Goal: Use online tool/utility: Utilize a website feature to perform a specific function

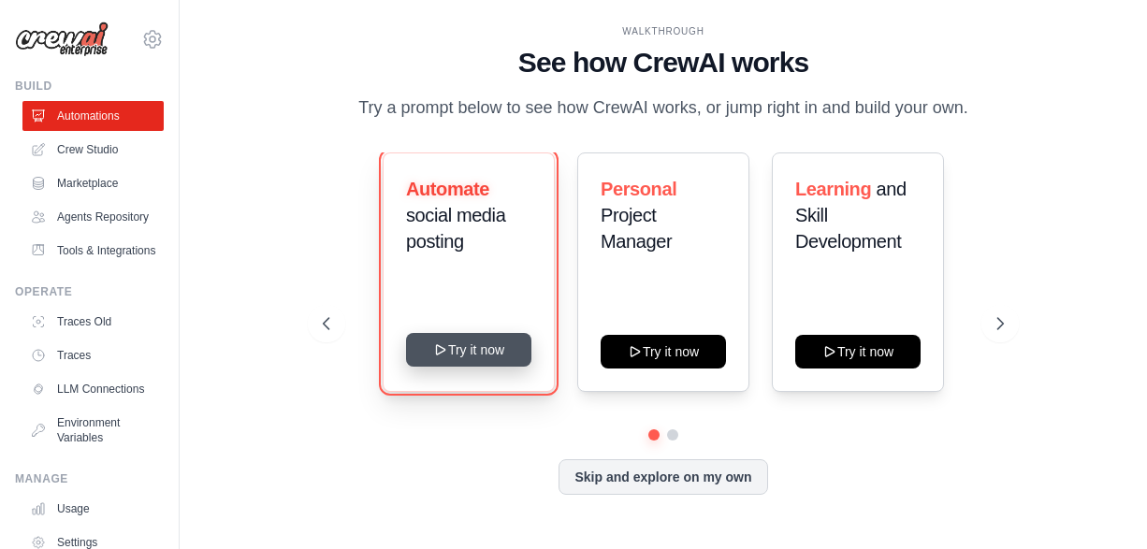
click at [480, 348] on button "Try it now" at bounding box center [468, 350] width 125 height 34
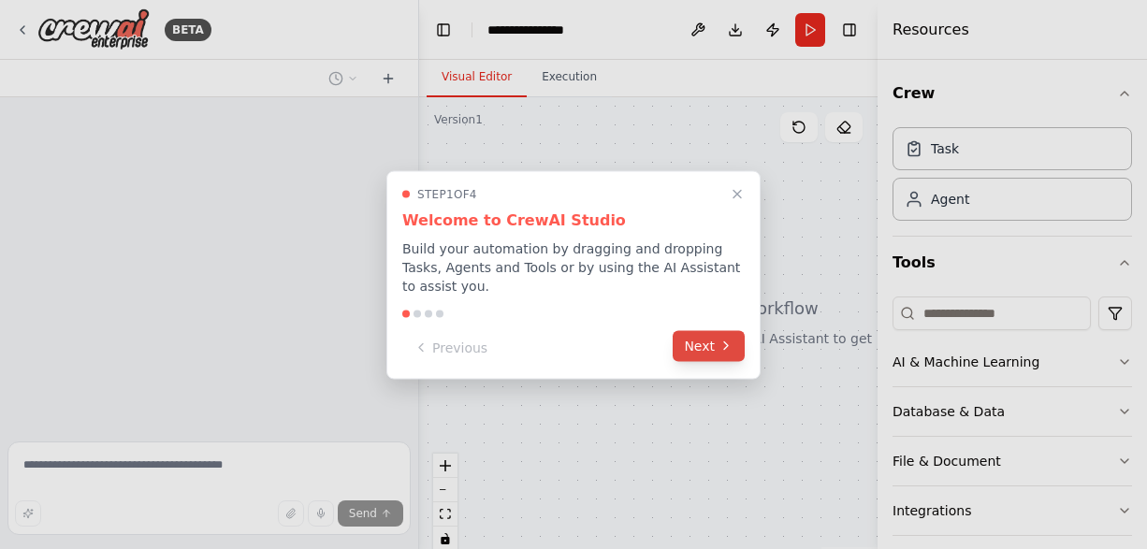
click at [708, 341] on button "Next" at bounding box center [709, 345] width 72 height 31
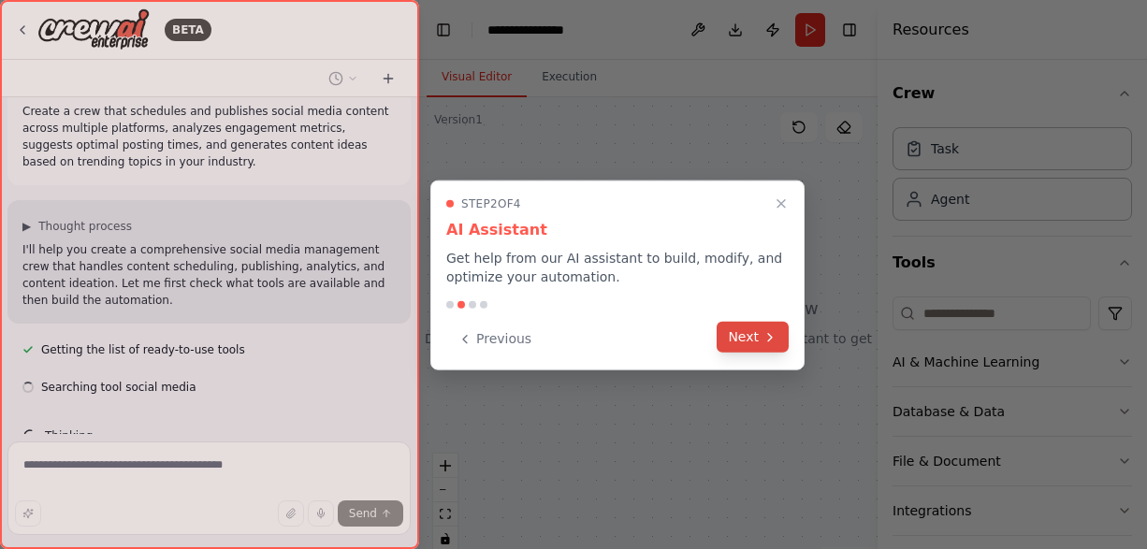
scroll to position [62, 0]
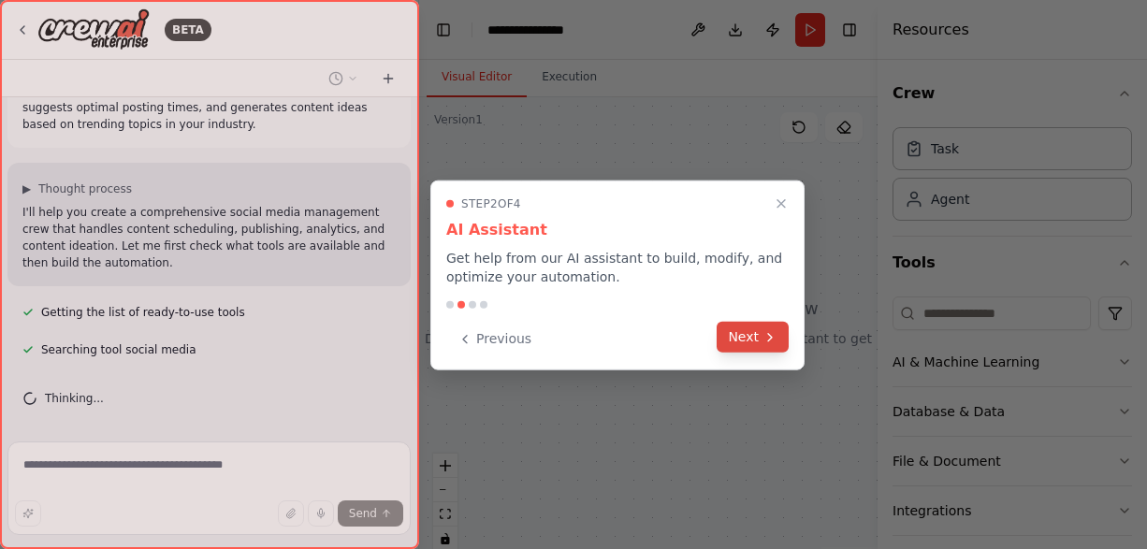
click at [753, 333] on button "Next" at bounding box center [753, 337] width 72 height 31
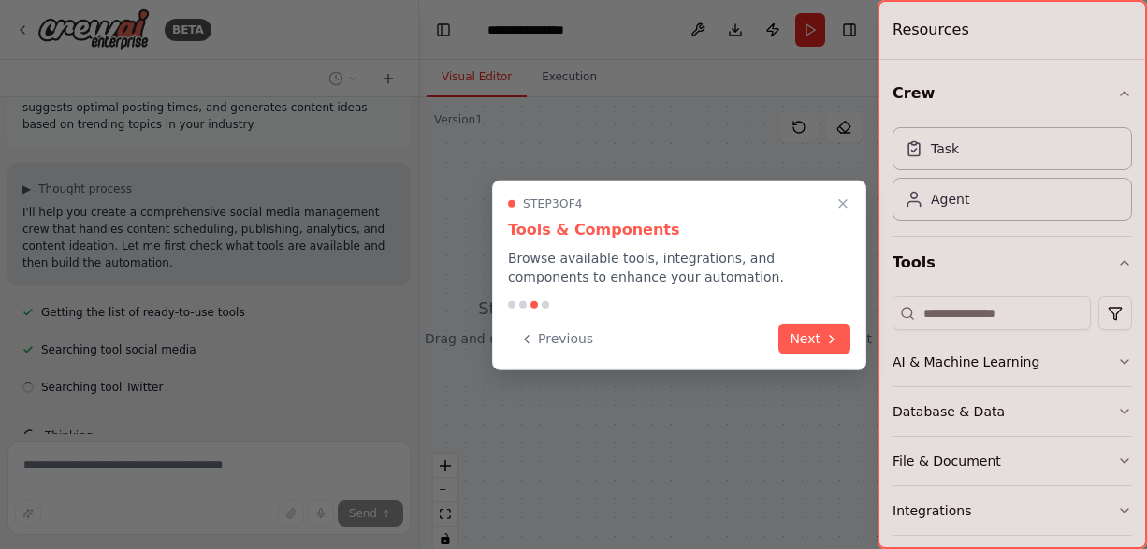
scroll to position [99, 0]
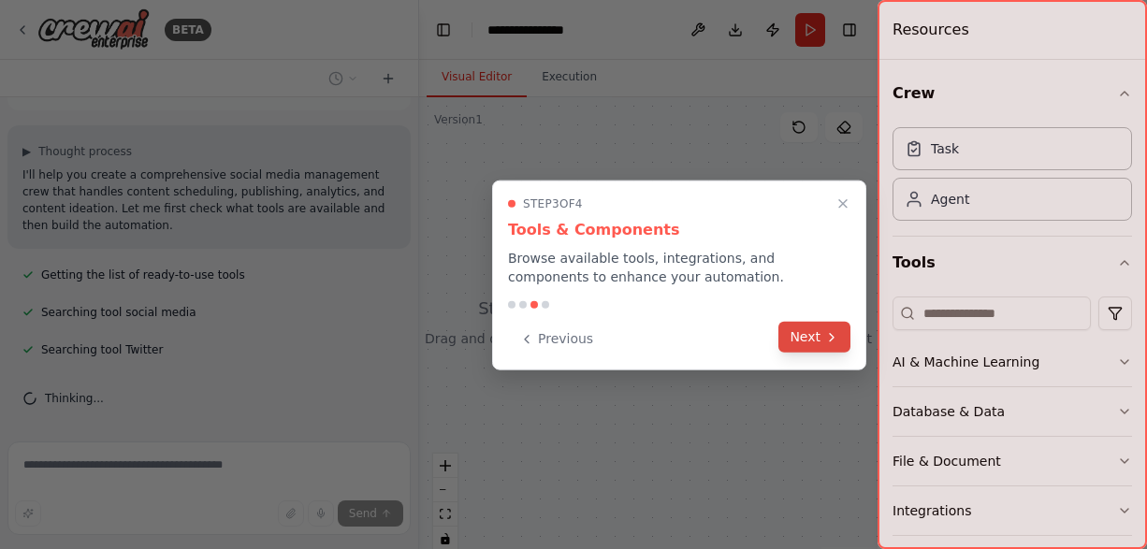
click at [819, 341] on button "Next" at bounding box center [815, 337] width 72 height 31
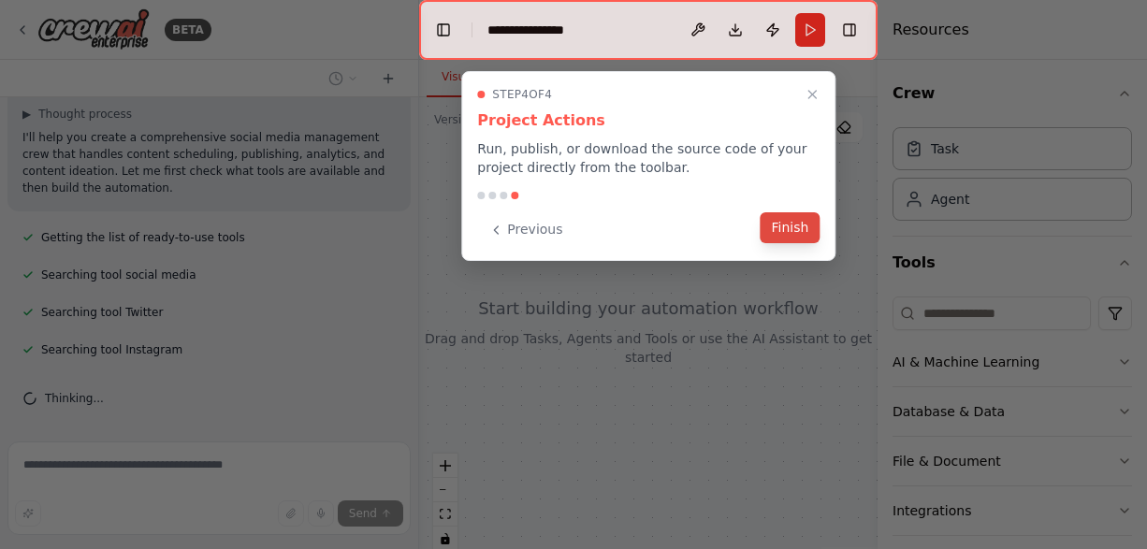
click at [785, 240] on button "Finish" at bounding box center [790, 227] width 60 height 31
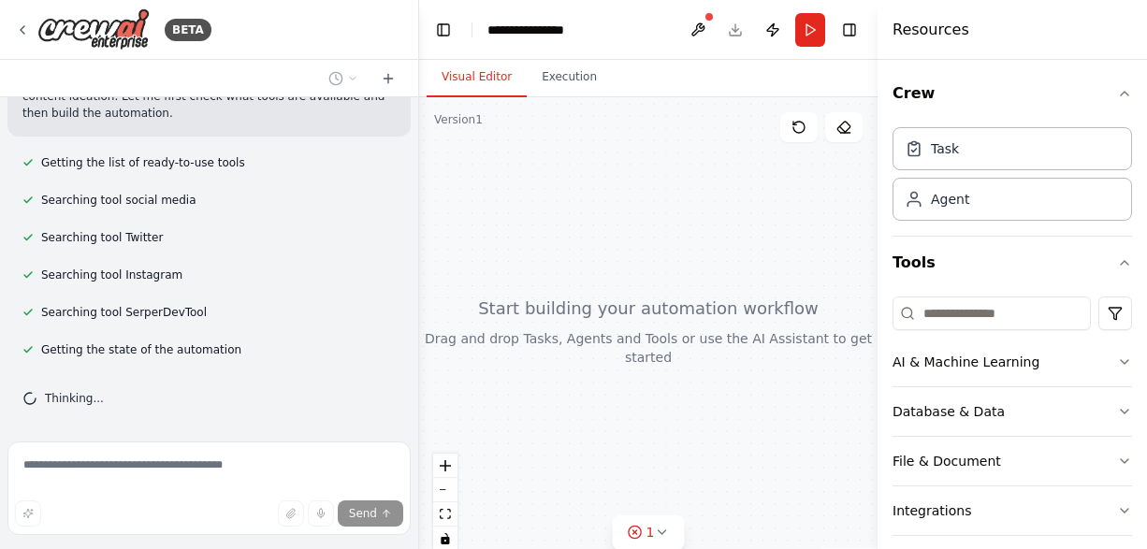
scroll to position [0, 0]
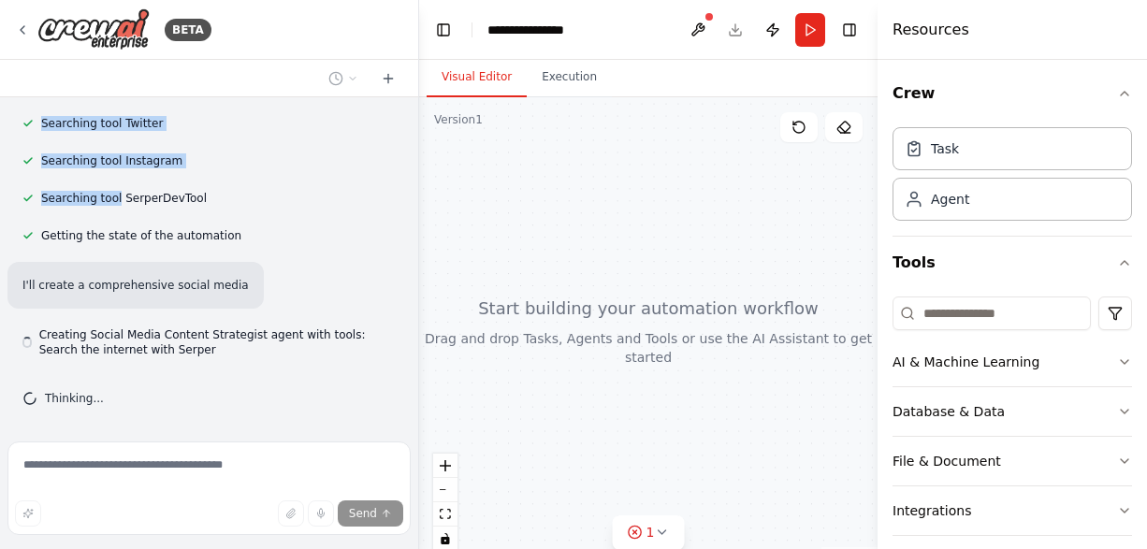
drag, startPoint x: 23, startPoint y: 135, endPoint x: 111, endPoint y: 191, distance: 104.4
click at [111, 191] on div "Create a crew that schedules and publishes social media content across multiple…" at bounding box center [209, 265] width 418 height 337
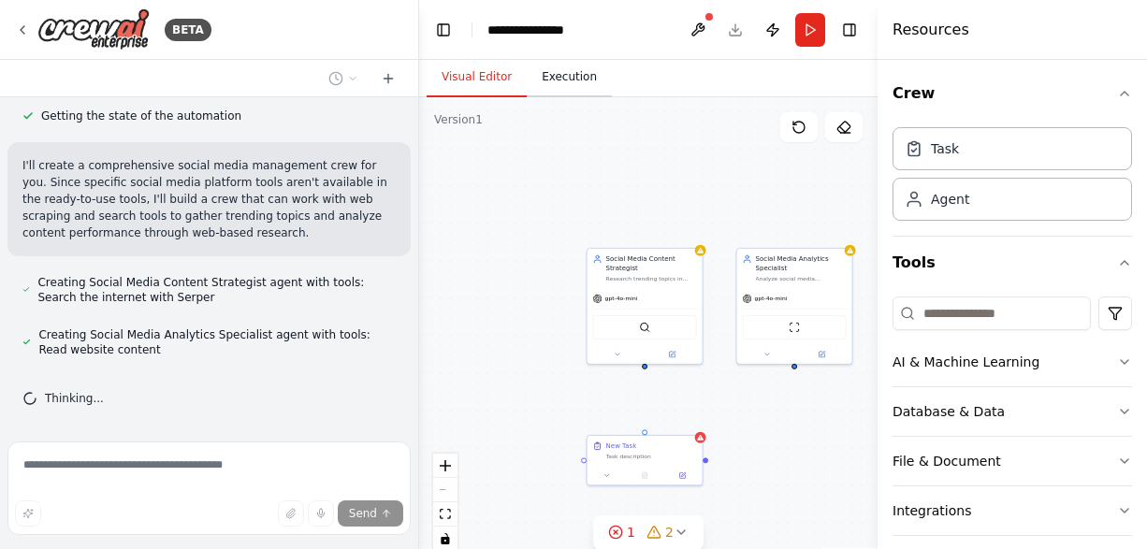
scroll to position [498, 0]
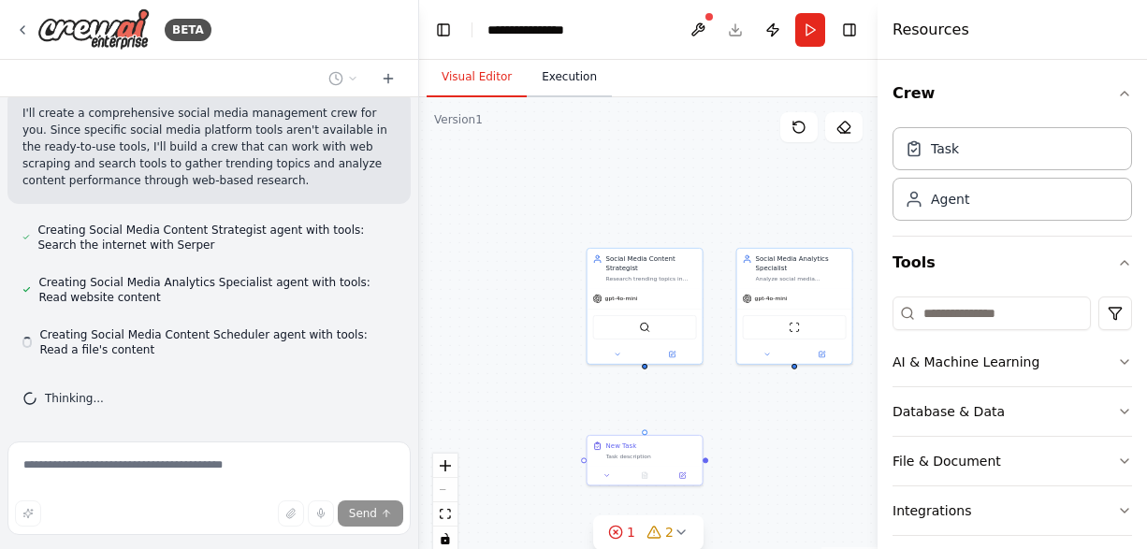
click at [555, 83] on button "Execution" at bounding box center [569, 77] width 85 height 39
click at [475, 71] on button "Visual Editor" at bounding box center [477, 77] width 100 height 39
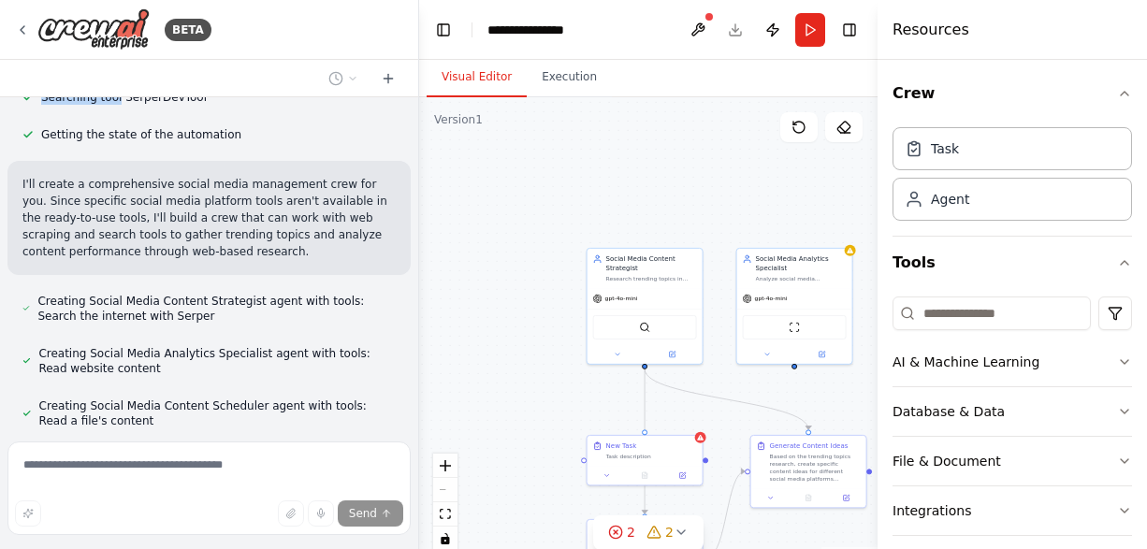
scroll to position [431, 0]
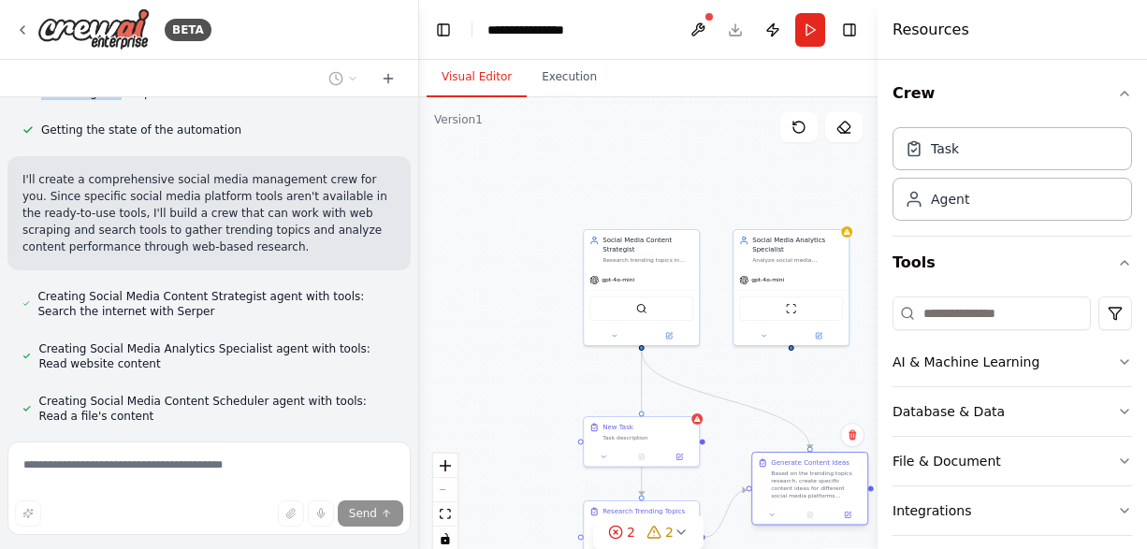
click at [813, 454] on div "Generate Content Ideas Based on the trending topics research, create specific c…" at bounding box center [809, 479] width 115 height 52
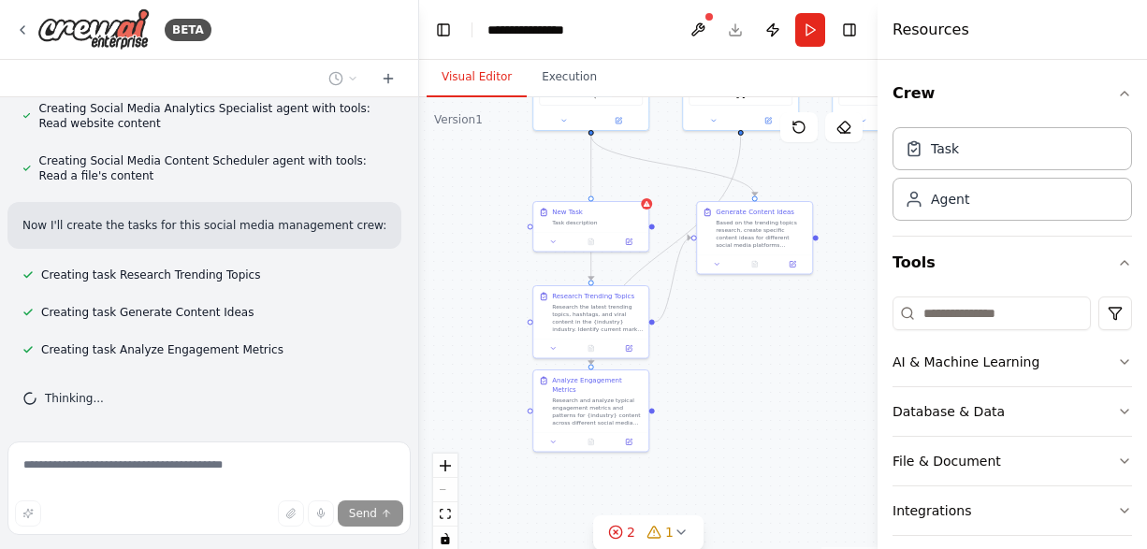
drag, startPoint x: 547, startPoint y: 428, endPoint x: 497, endPoint y: 212, distance: 221.1
click at [497, 212] on div ".deletable-edge-delete-btn { width: 20px; height: 20px; border: 0px solid #ffff…" at bounding box center [648, 331] width 459 height 468
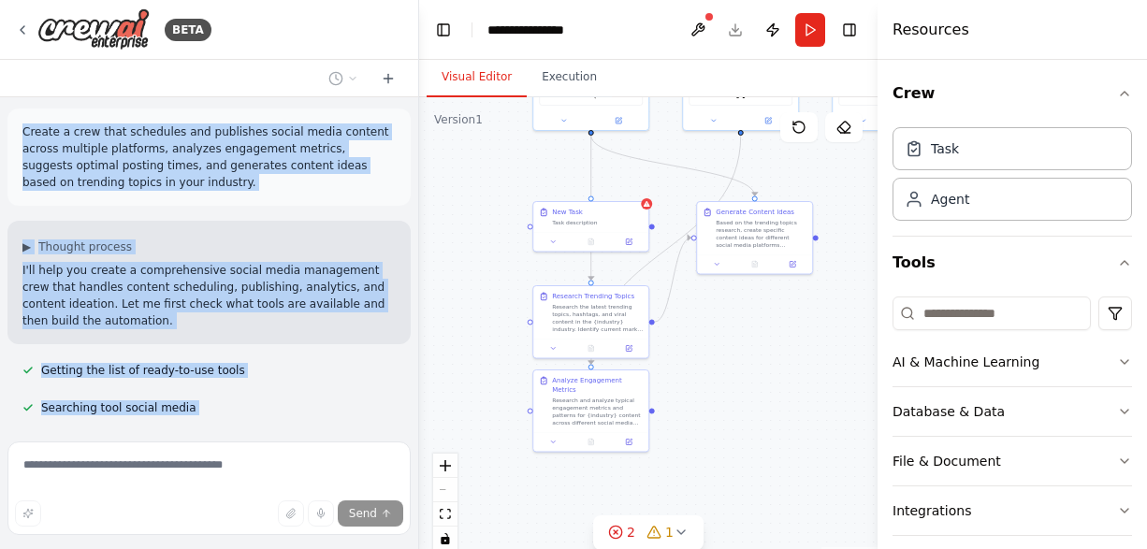
scroll to position [0, 0]
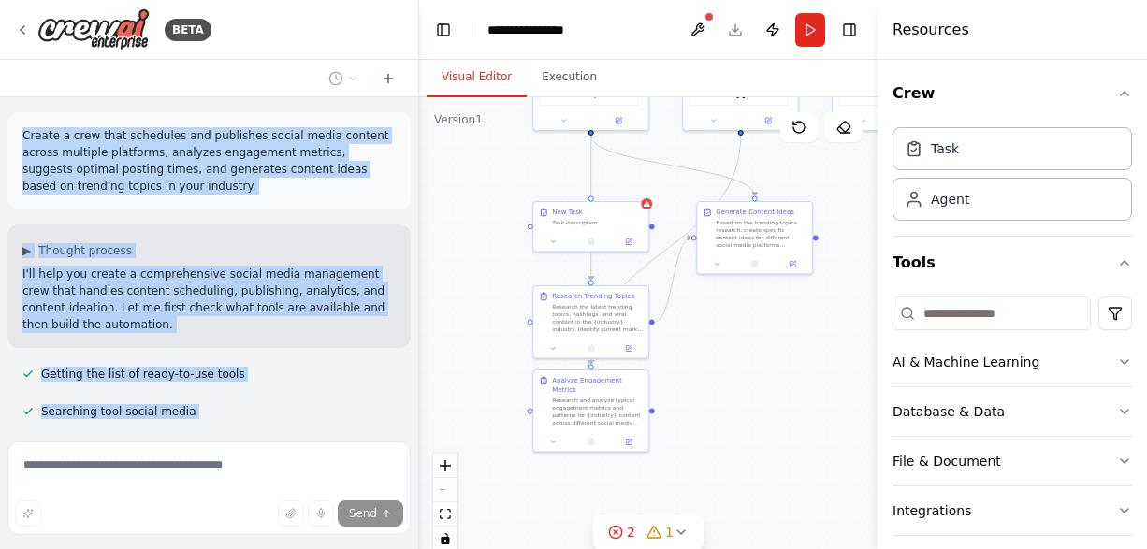
click at [147, 326] on p "I'll help you create a comprehensive social media management crew that handles …" at bounding box center [208, 299] width 373 height 67
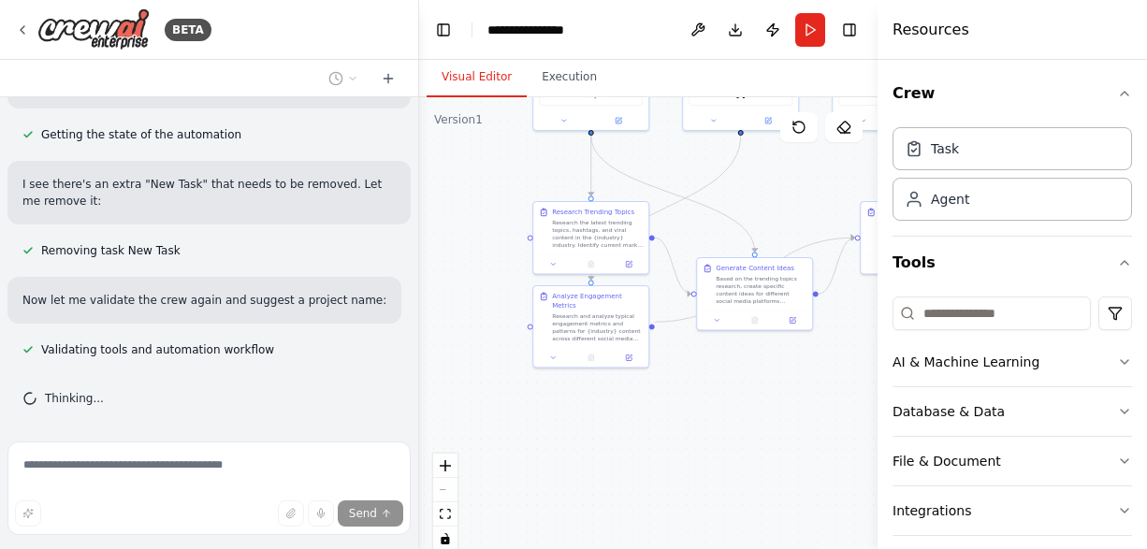
scroll to position [1177, 0]
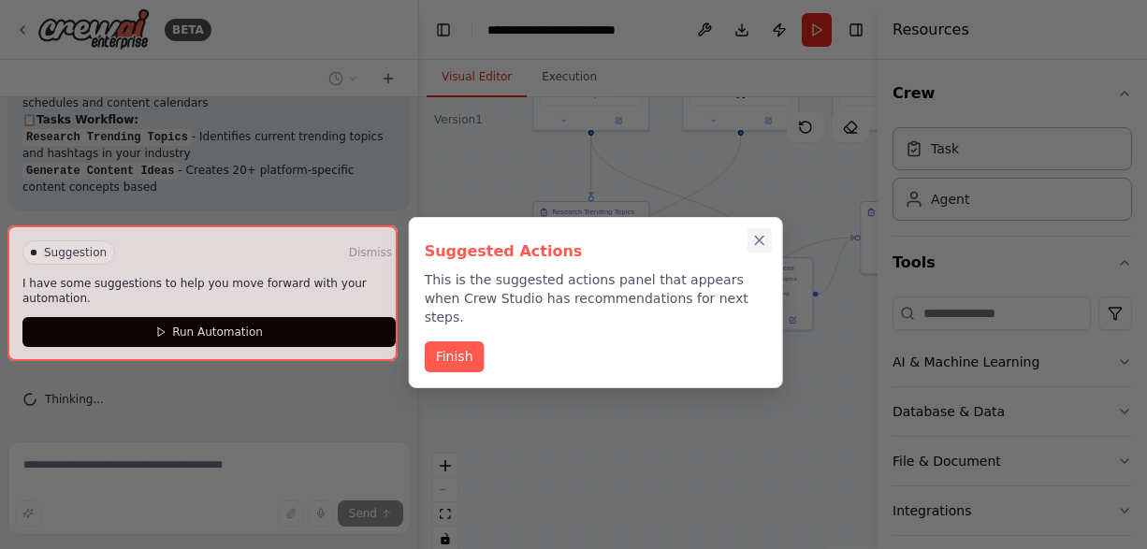
click at [767, 237] on icon "Close walkthrough" at bounding box center [759, 240] width 17 height 17
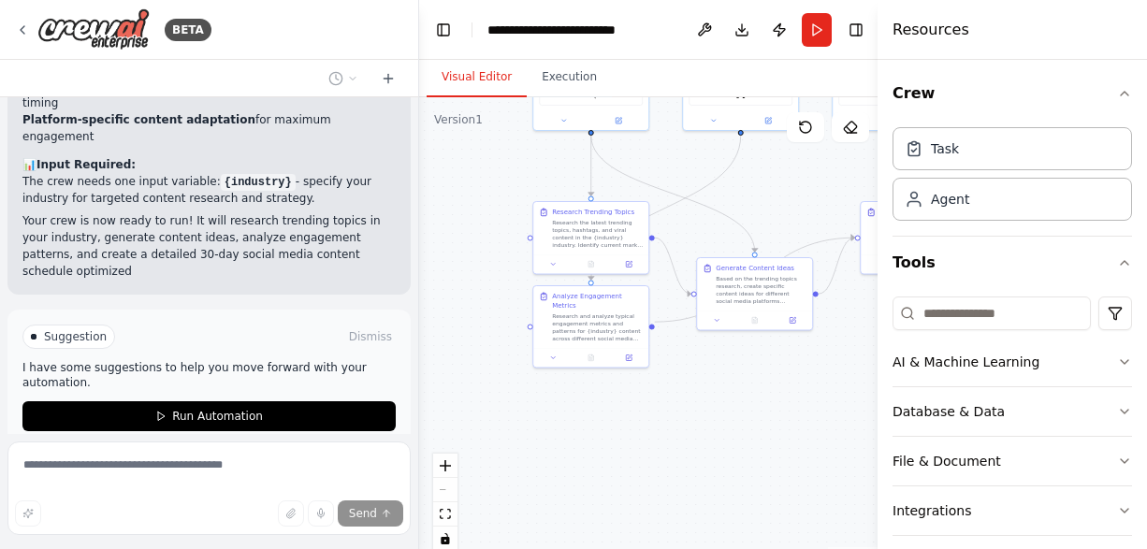
scroll to position [1934, 0]
